Goal: Find contact information: Find contact information

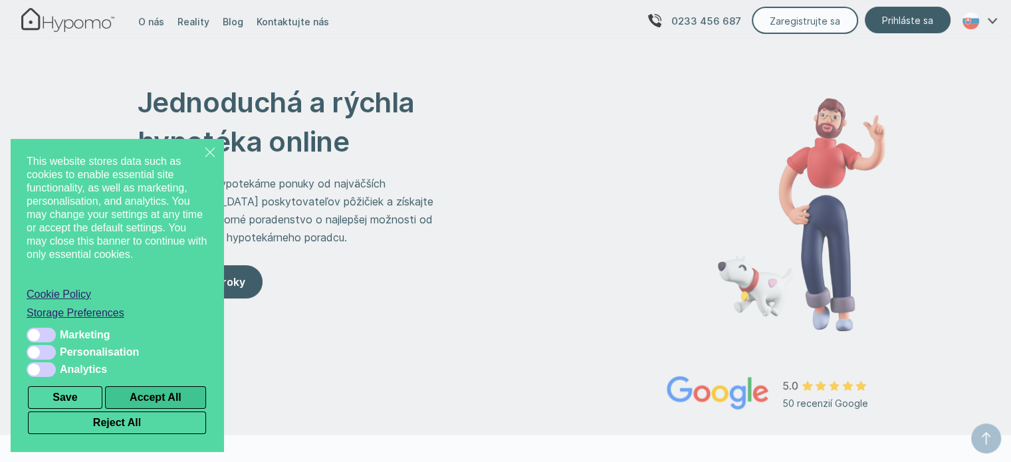
click at [174, 402] on button "Accept All" at bounding box center [155, 397] width 101 height 23
checkbox input "true"
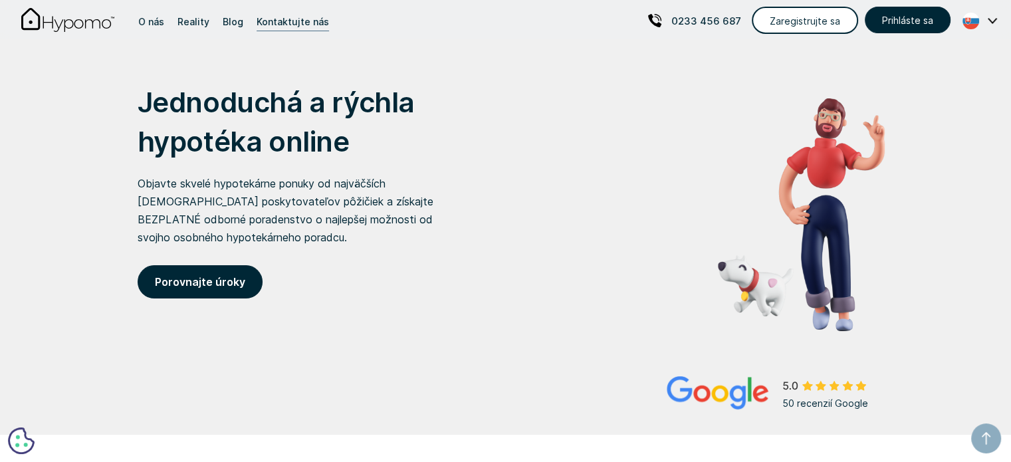
click at [286, 19] on div "Kontaktujte nás" at bounding box center [293, 22] width 72 height 18
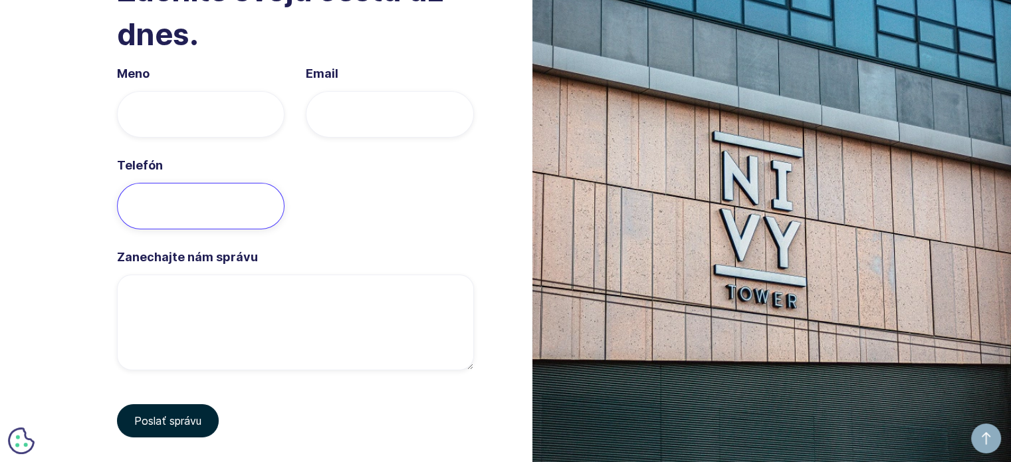
scroll to position [4285, 0]
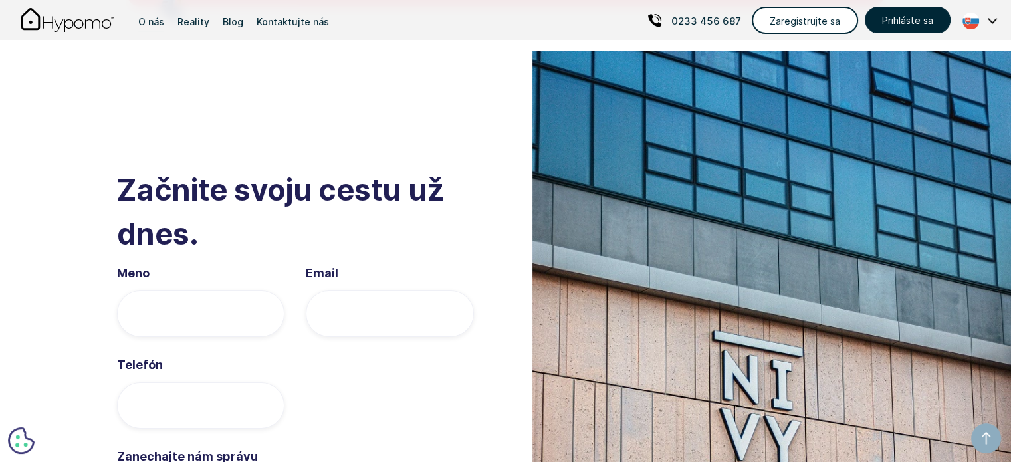
click at [152, 21] on div "O nás" at bounding box center [151, 22] width 26 height 18
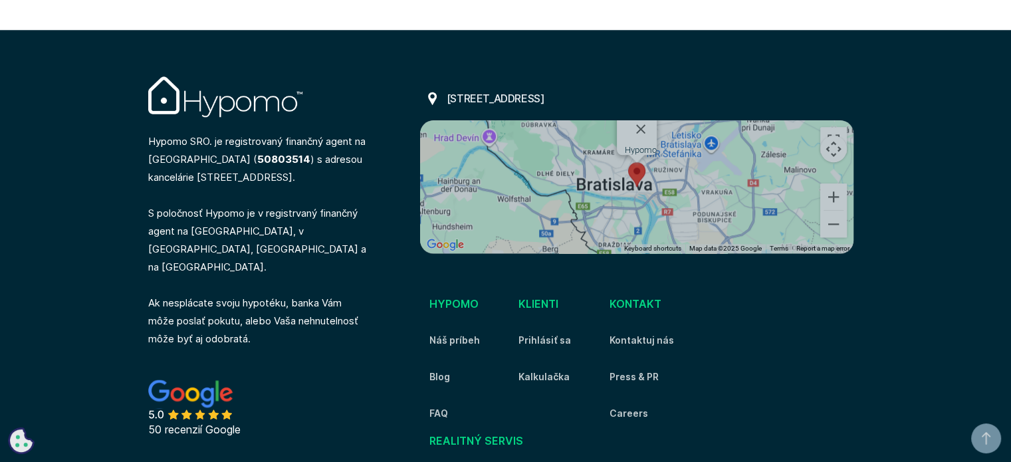
scroll to position [1529, 0]
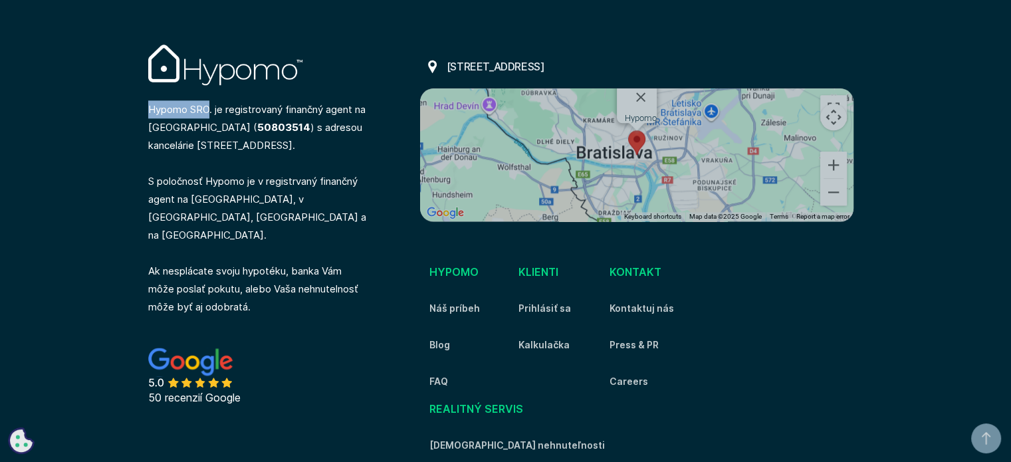
drag, startPoint x: 208, startPoint y: 112, endPoint x: 149, endPoint y: 113, distance: 59.2
click at [149, 113] on p "Hypomo SRO. je registrovaný finančný agent na Slovensku ( 50803514 ) s adresou …" at bounding box center [258, 205] width 221 height 221
